Goal: Communication & Community: Answer question/provide support

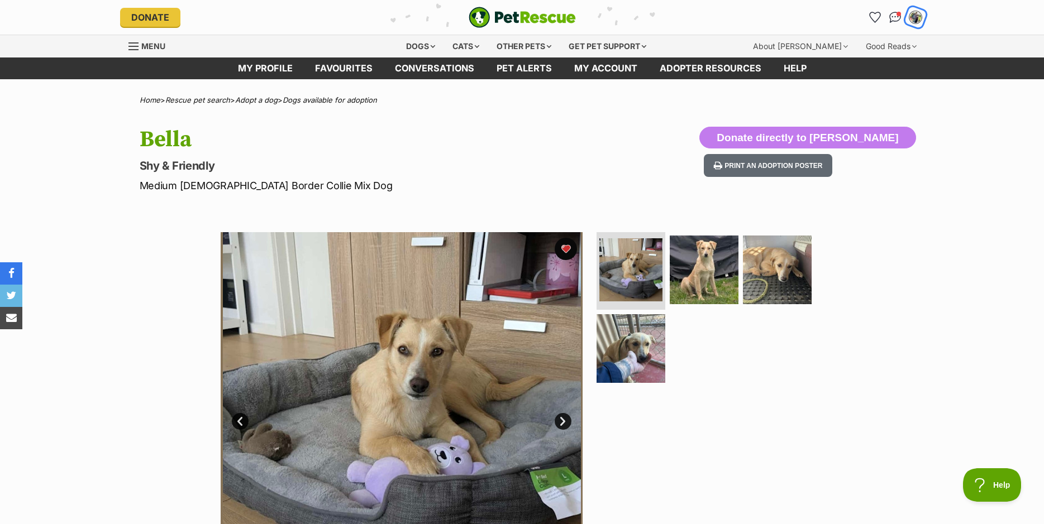
click at [915, 14] on img "My account" at bounding box center [915, 17] width 15 height 15
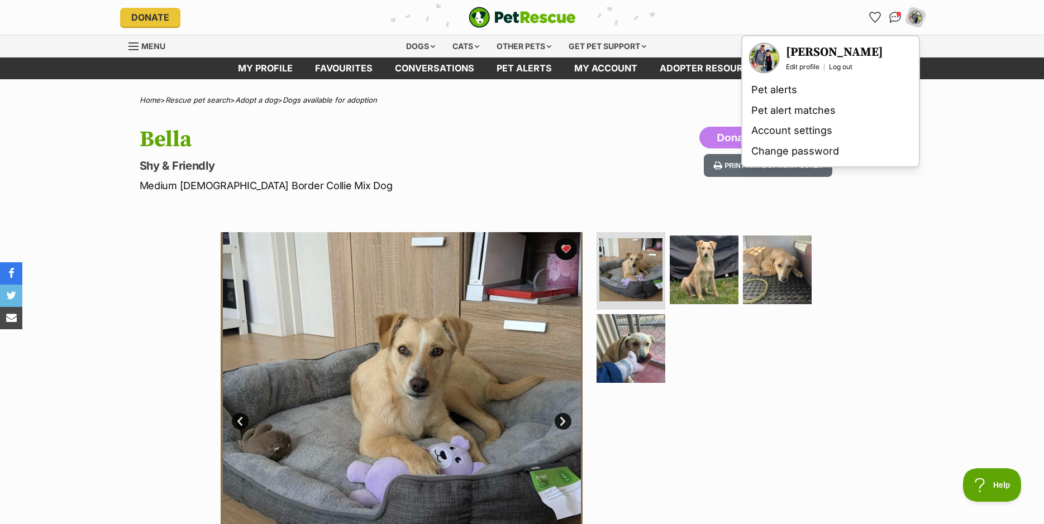
click at [849, 52] on h3 "[PERSON_NAME]" at bounding box center [834, 53] width 97 height 16
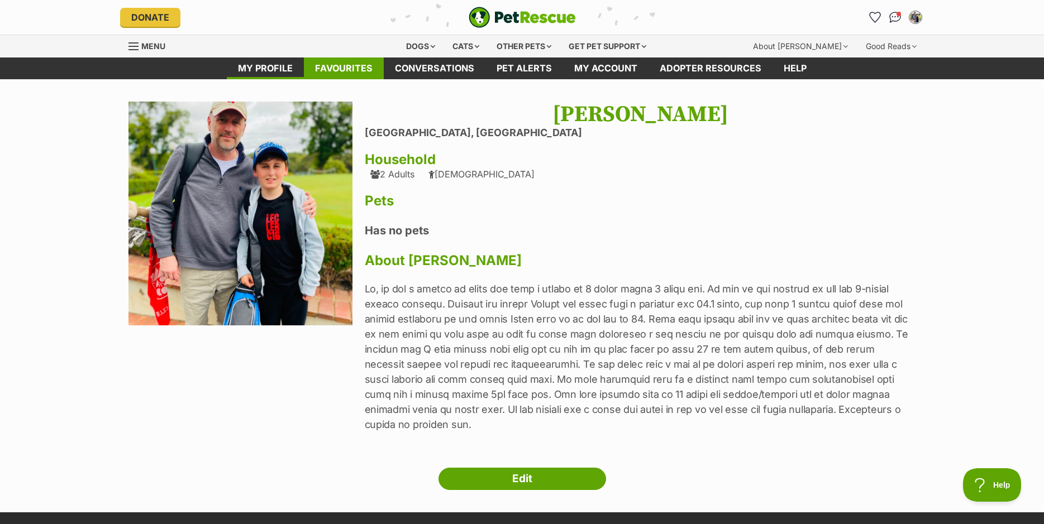
click at [360, 73] on link "Favourites" at bounding box center [344, 69] width 80 height 22
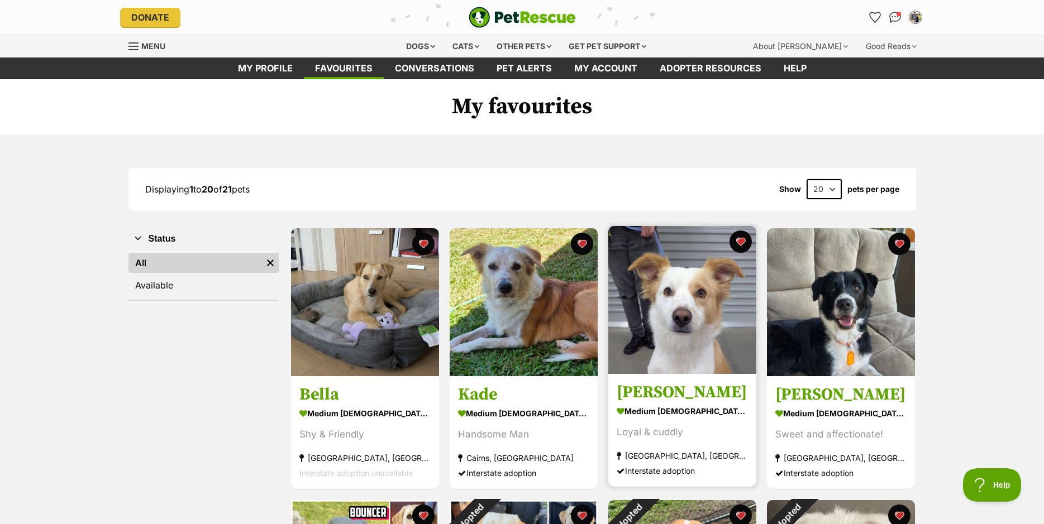
click at [666, 322] on img at bounding box center [682, 300] width 148 height 148
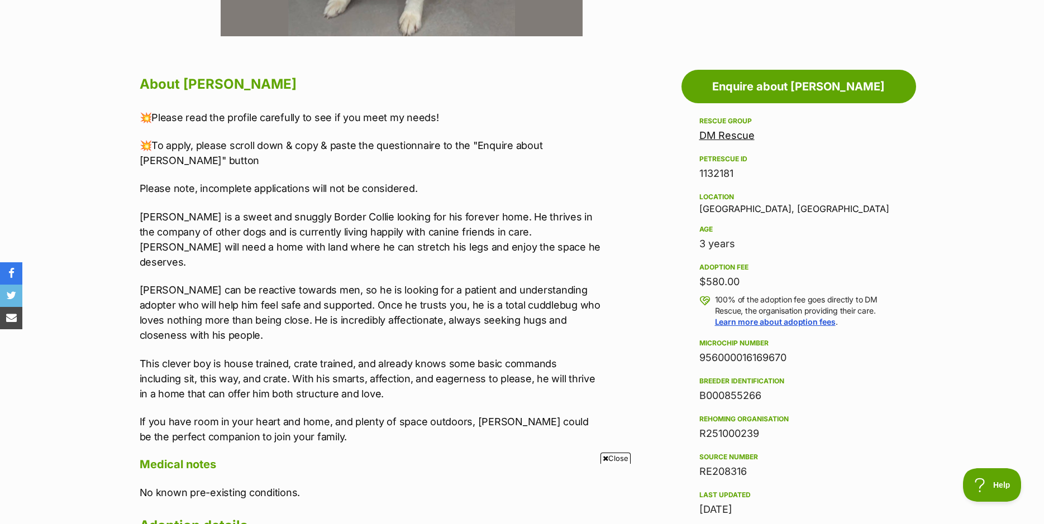
scroll to position [571, 0]
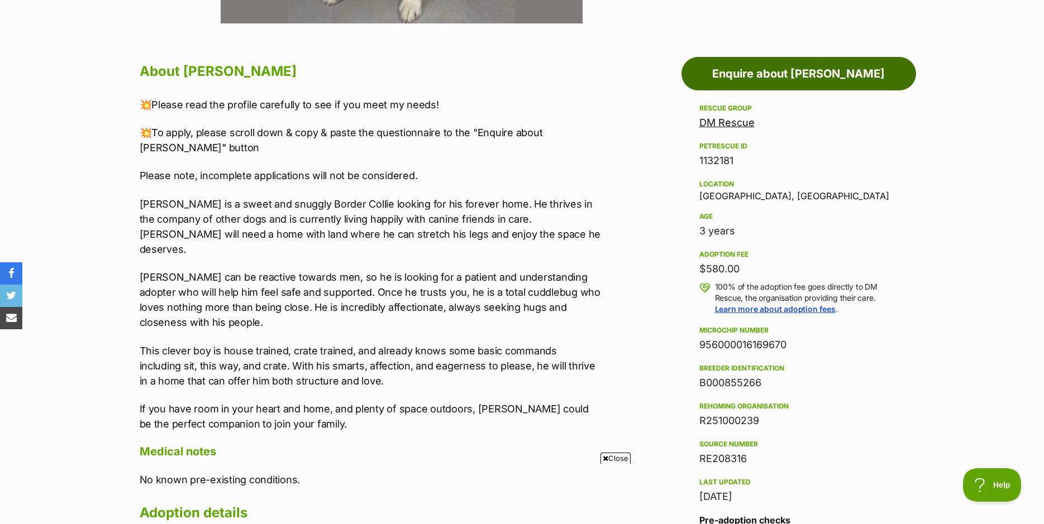
click at [814, 79] on link "Enquire about Marshall" at bounding box center [798, 74] width 235 height 34
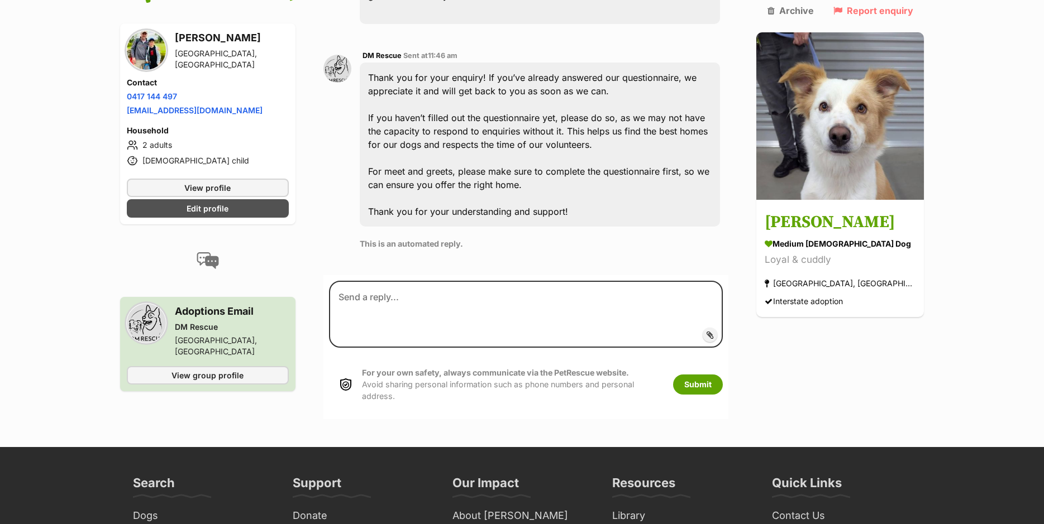
scroll to position [986, 0]
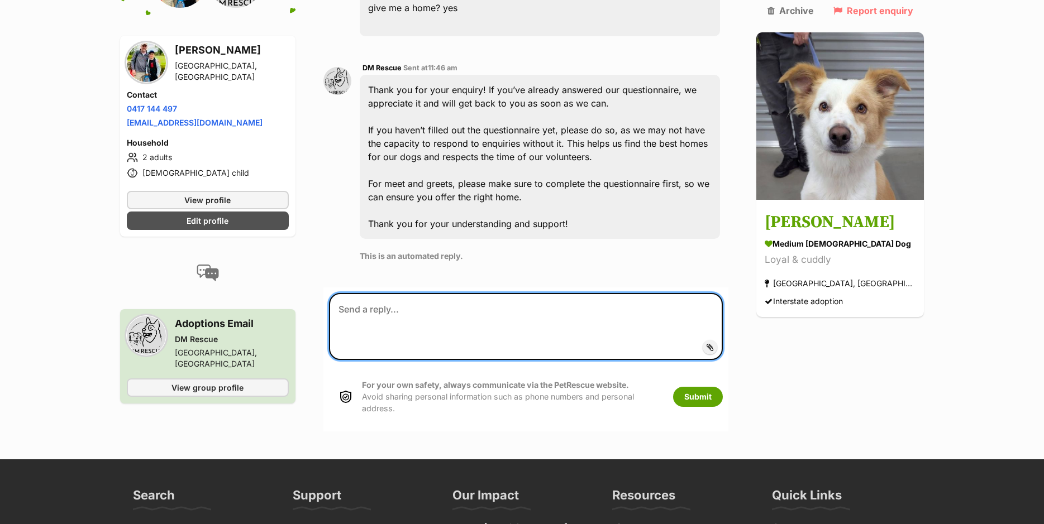
click at [412, 293] on textarea at bounding box center [526, 326] width 394 height 67
click at [527, 293] on textarea "Hello, just wondering if you received my application for [PERSON_NAME]?" at bounding box center [526, 326] width 394 height 67
type textarea "Hello, just wondering if you received my adoption application for [PERSON_NAME]?"
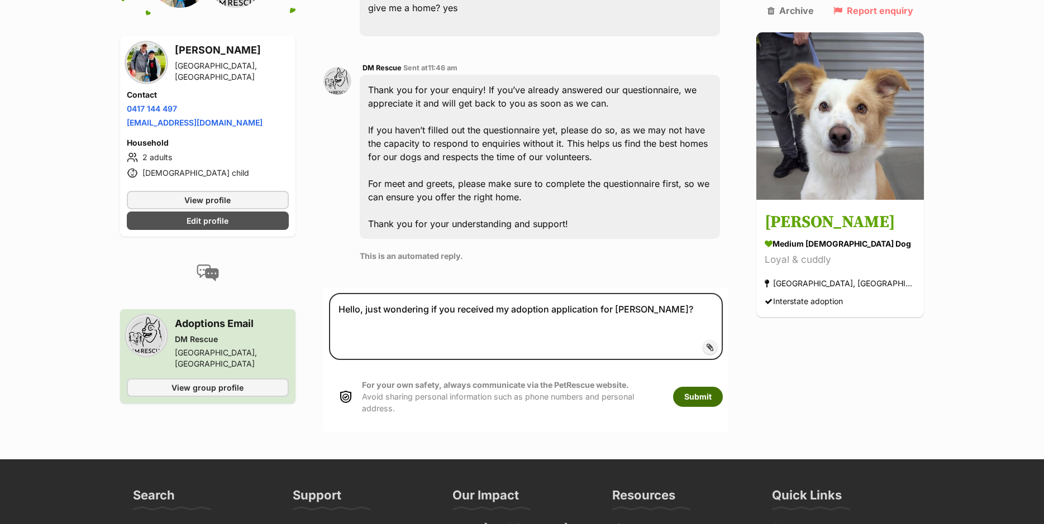
click at [723, 387] on button "Submit" at bounding box center [698, 397] width 50 height 20
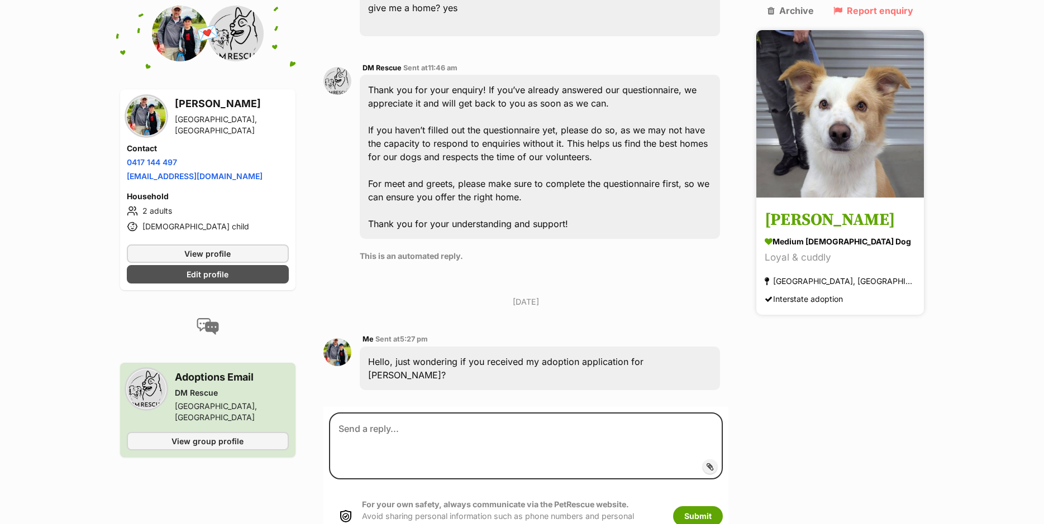
click at [831, 208] on h3 "[PERSON_NAME]" at bounding box center [839, 220] width 151 height 25
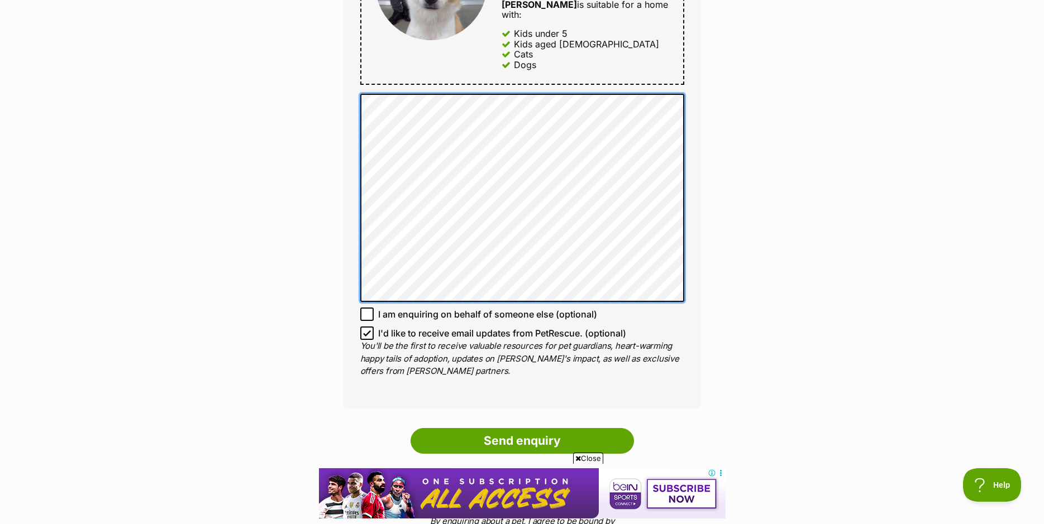
scroll to position [690, 0]
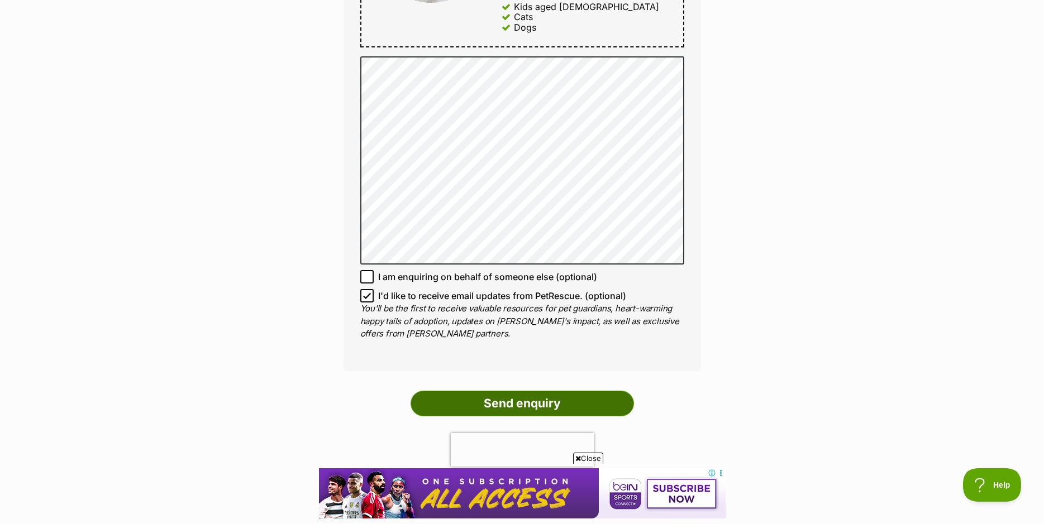
click at [507, 392] on input "Send enquiry" at bounding box center [521, 404] width 223 height 26
